Goal: Entertainment & Leisure: Consume media (video, audio)

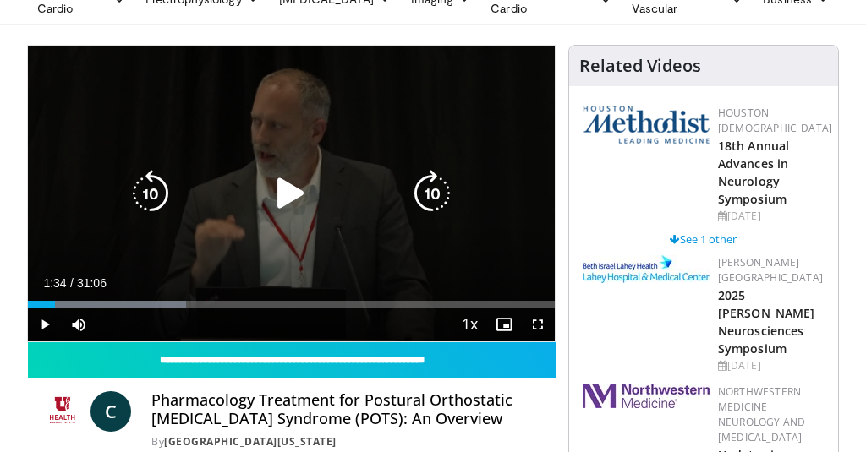
scroll to position [88, 0]
click at [288, 200] on icon "Video Player" at bounding box center [290, 193] width 47 height 47
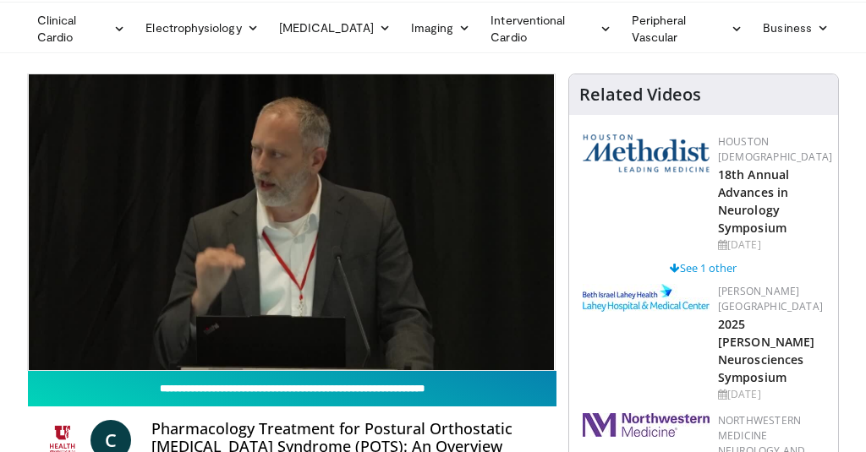
scroll to position [55, 0]
